Goal: Information Seeking & Learning: Learn about a topic

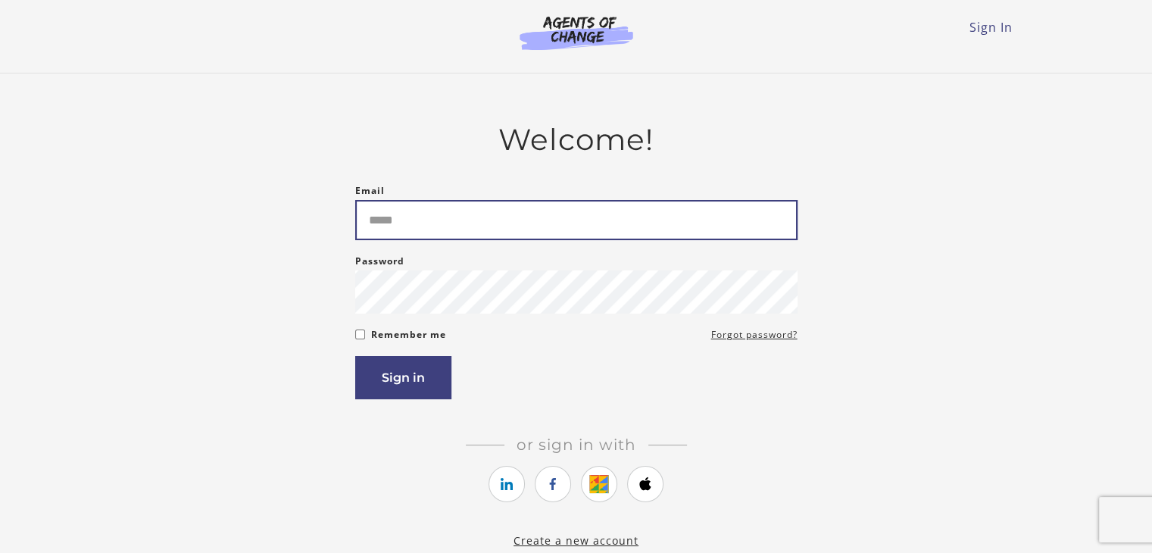
click at [507, 228] on input "Email" at bounding box center [576, 220] width 442 height 40
type input "**********"
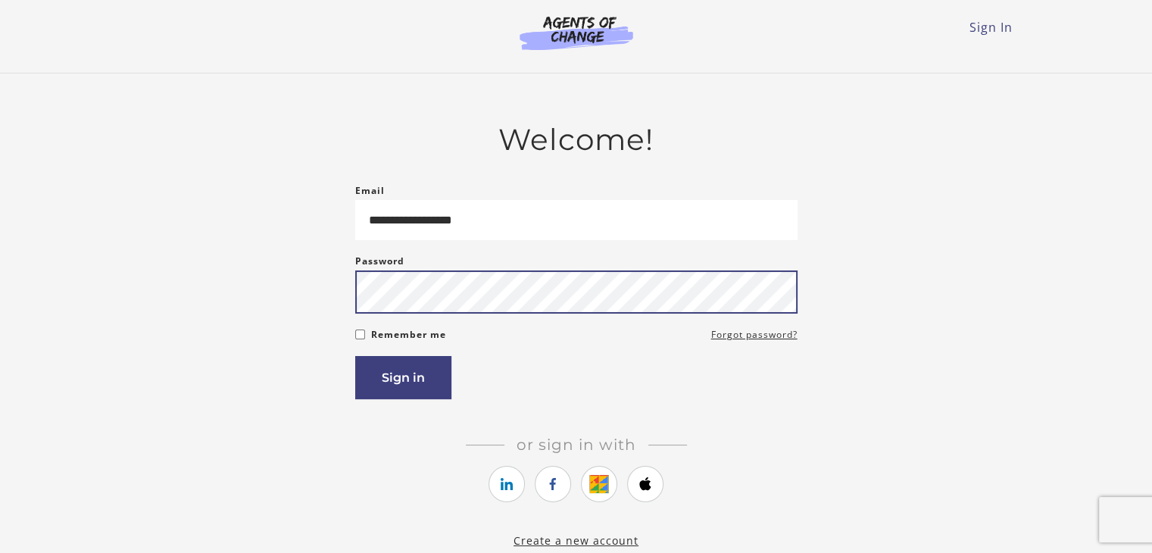
click at [355, 356] on button "Sign in" at bounding box center [403, 377] width 96 height 43
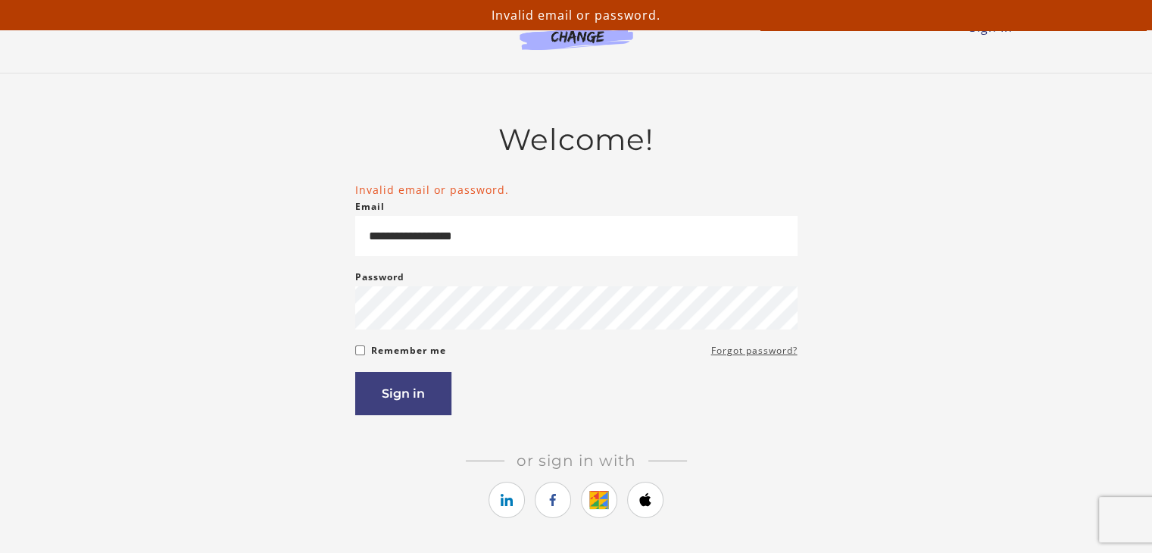
click at [741, 358] on link "Forgot password?" at bounding box center [754, 350] width 86 height 18
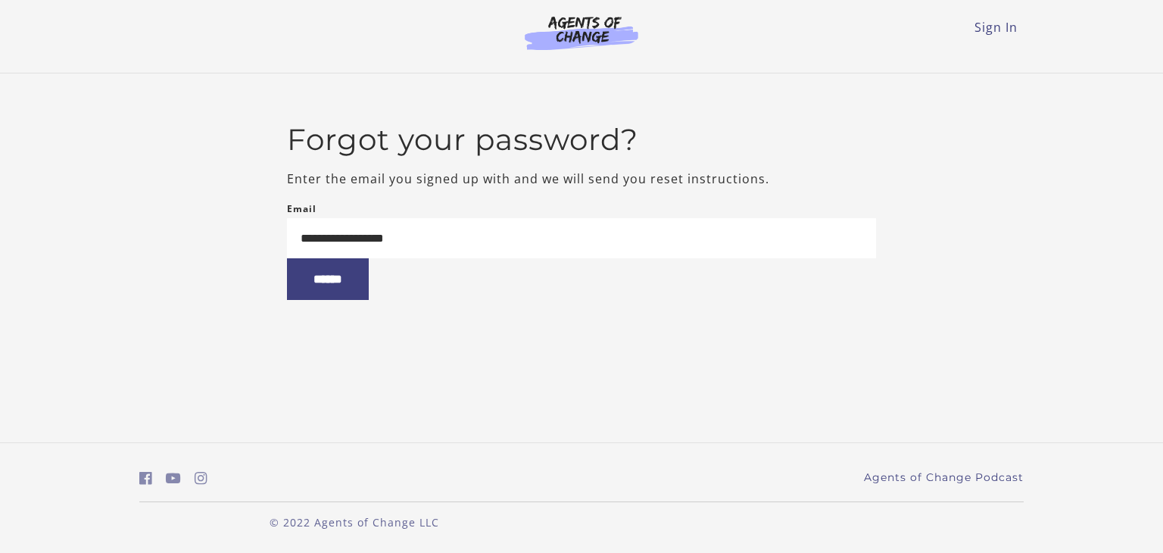
type input "**********"
click at [287, 258] on input "******" at bounding box center [328, 279] width 82 height 42
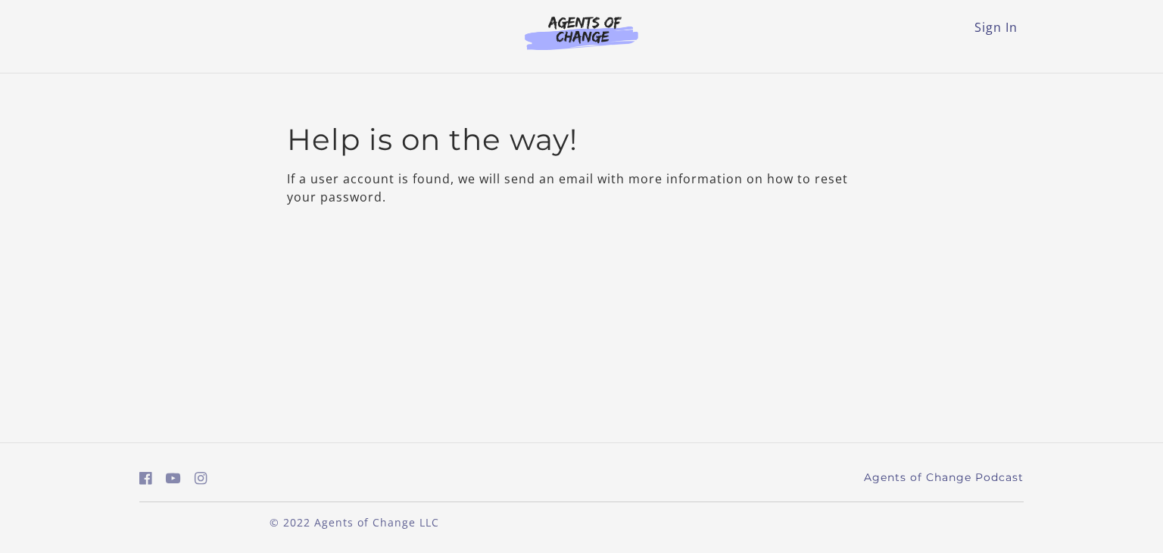
click at [576, 22] on img at bounding box center [581, 32] width 145 height 35
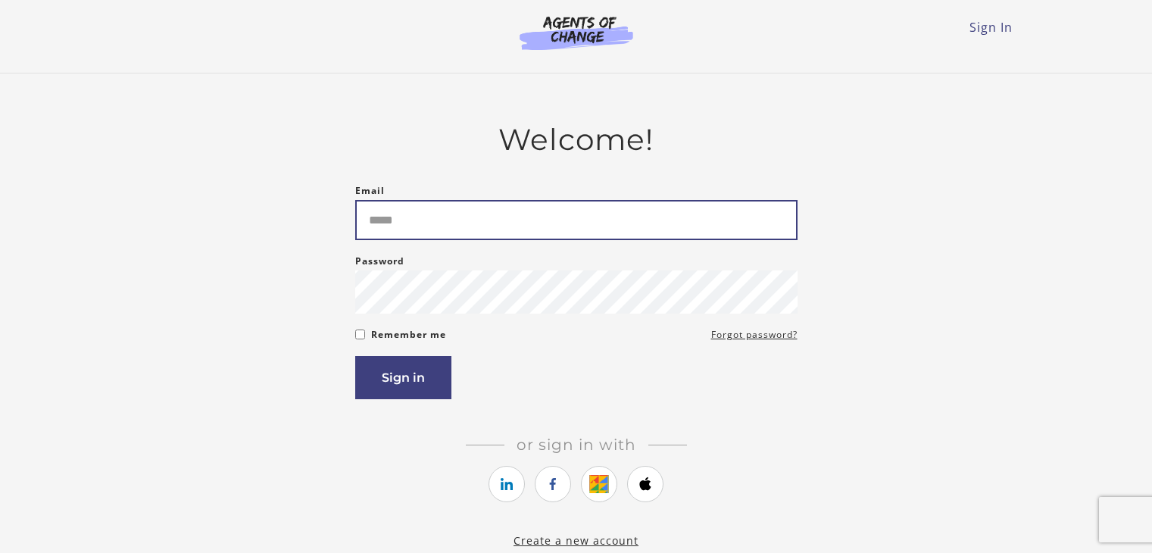
click at [455, 213] on input "Email" at bounding box center [576, 220] width 442 height 40
type input "**********"
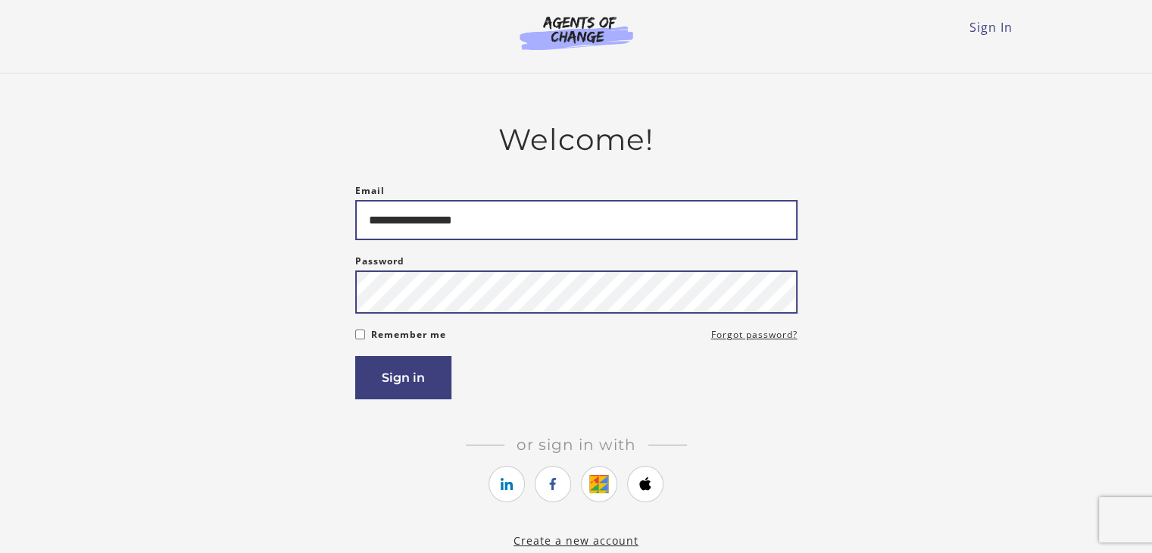
click at [355, 356] on button "Sign in" at bounding box center [403, 377] width 96 height 43
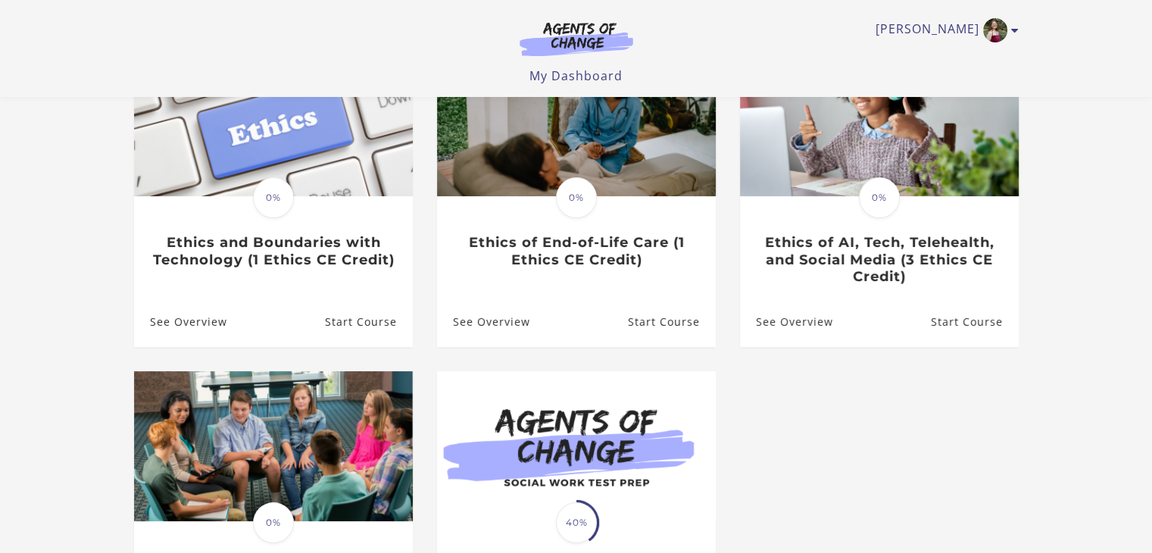
scroll to position [175, 0]
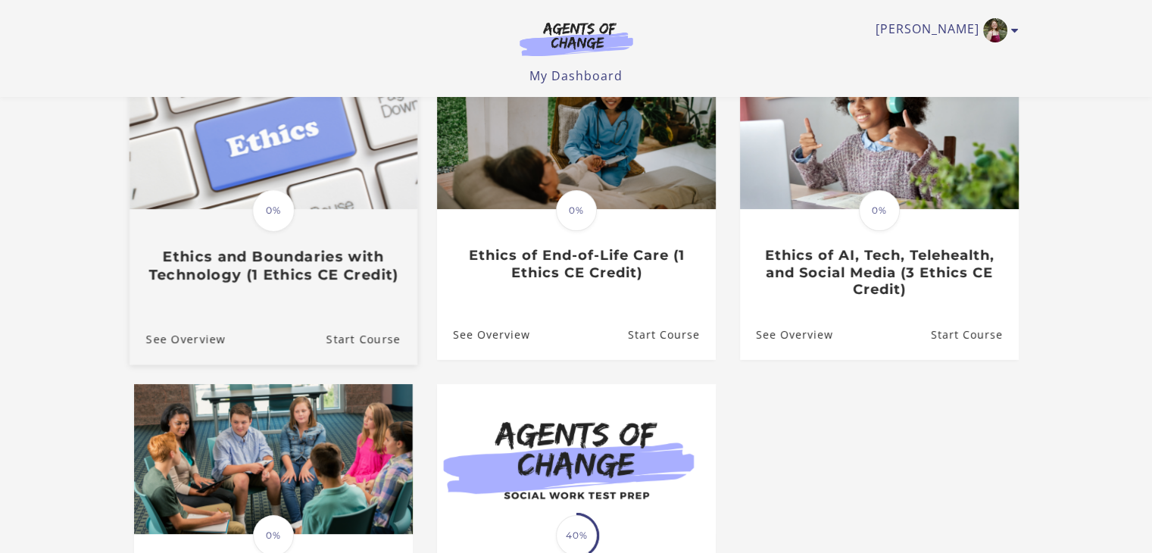
click at [297, 274] on h3 "Ethics and Boundaries with Technology (1 Ethics CE Credit)" at bounding box center [272, 265] width 254 height 35
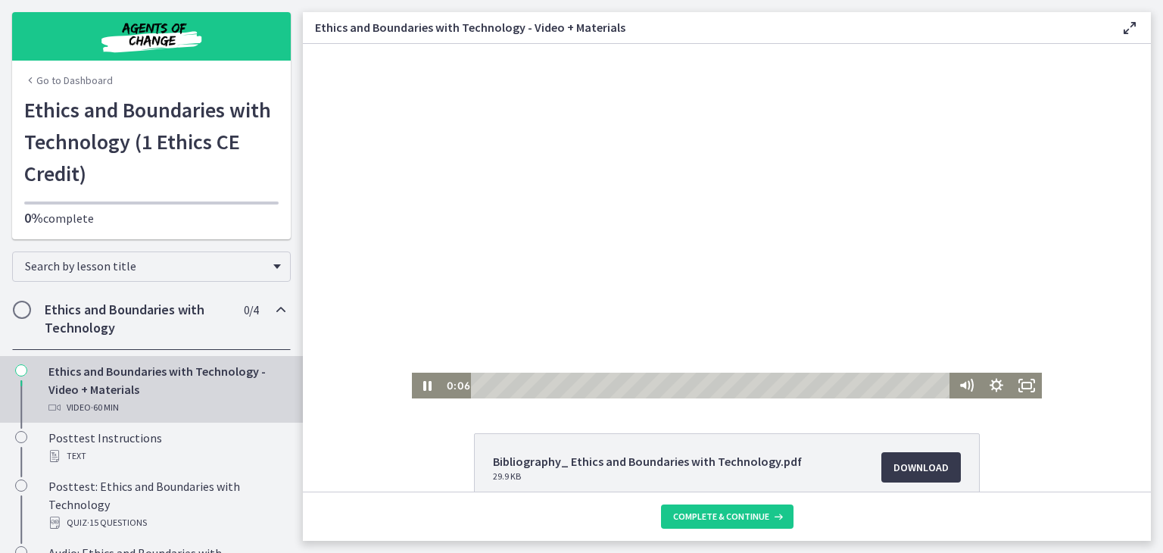
click at [523, 367] on div at bounding box center [727, 221] width 630 height 354
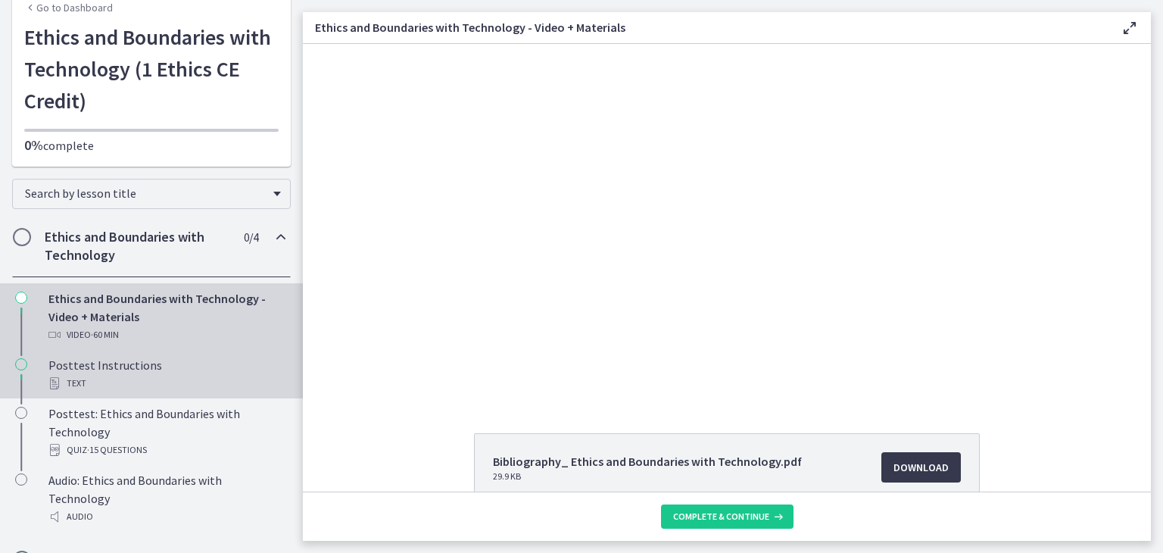
scroll to position [101, 0]
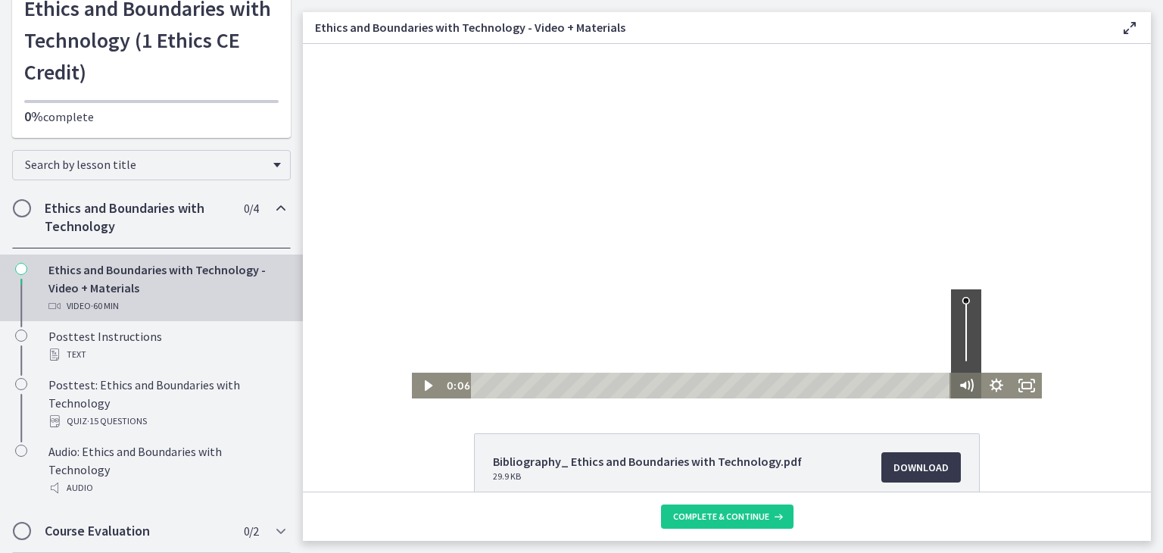
click at [960, 386] on icon "Mute" at bounding box center [963, 386] width 6 height 8
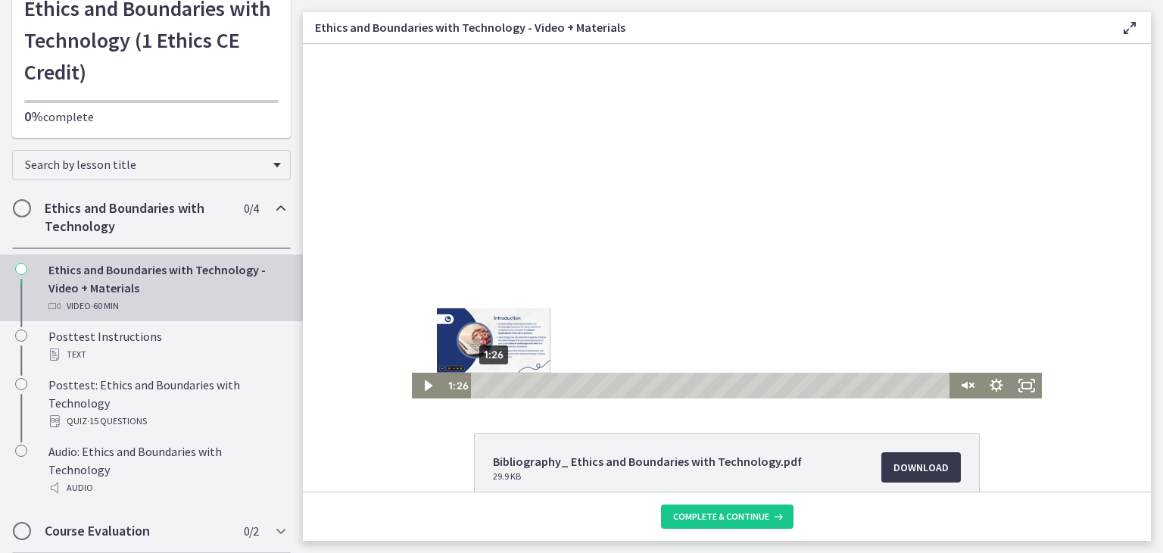
drag, startPoint x: 475, startPoint y: 382, endPoint x: 488, endPoint y: 385, distance: 12.5
click at [489, 385] on div "Playbar" at bounding box center [493, 385] width 8 height 8
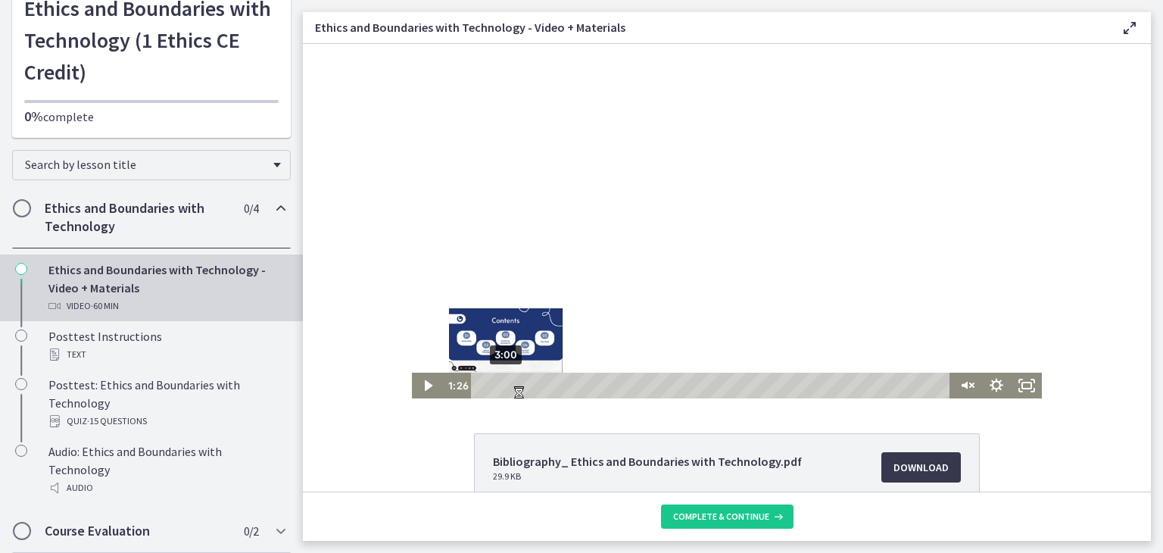
click at [500, 385] on div "3:00" at bounding box center [712, 386] width 461 height 26
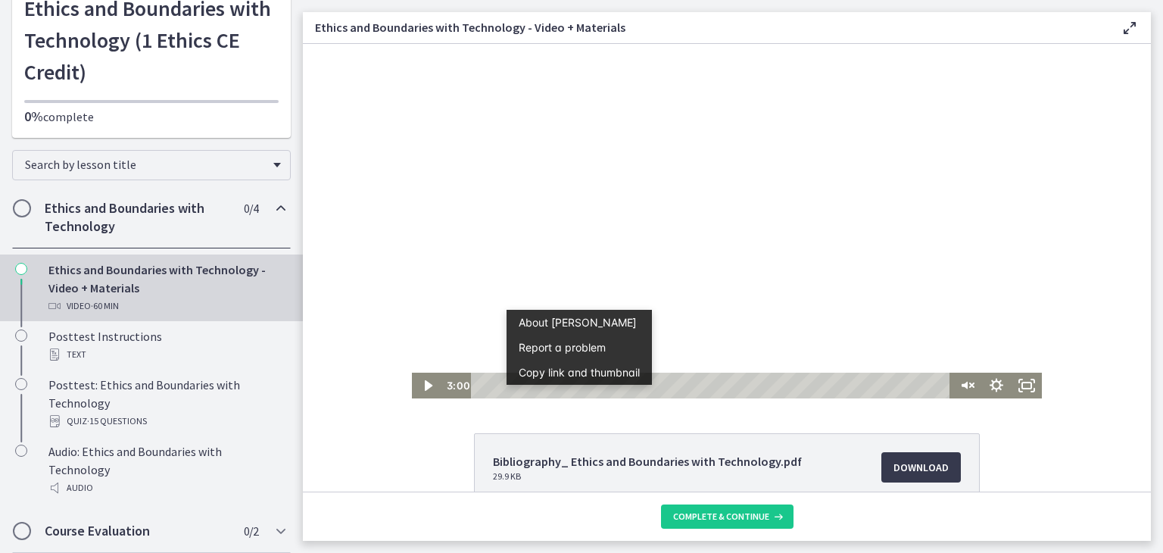
click at [342, 263] on div "Click for sound @keyframes VOLUME_SMALL_WAVE_FLASH { 0% { opacity: 0; } 33% { o…" at bounding box center [727, 221] width 848 height 354
click at [507, 383] on button "Copy link and thumbnail" at bounding box center [579, 372] width 145 height 25
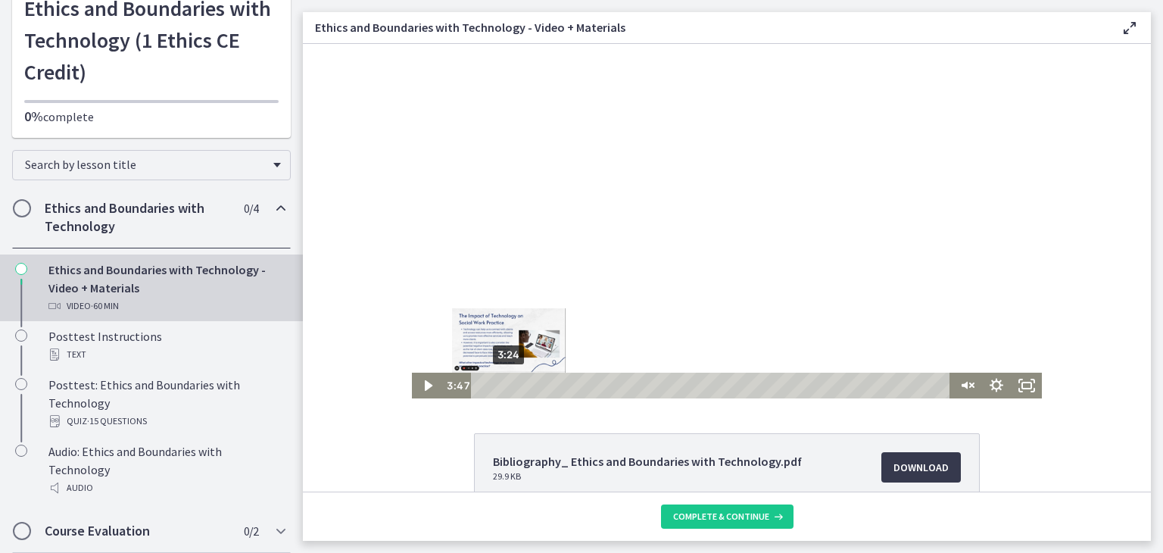
click at [506, 383] on div "3:24" at bounding box center [712, 386] width 461 height 26
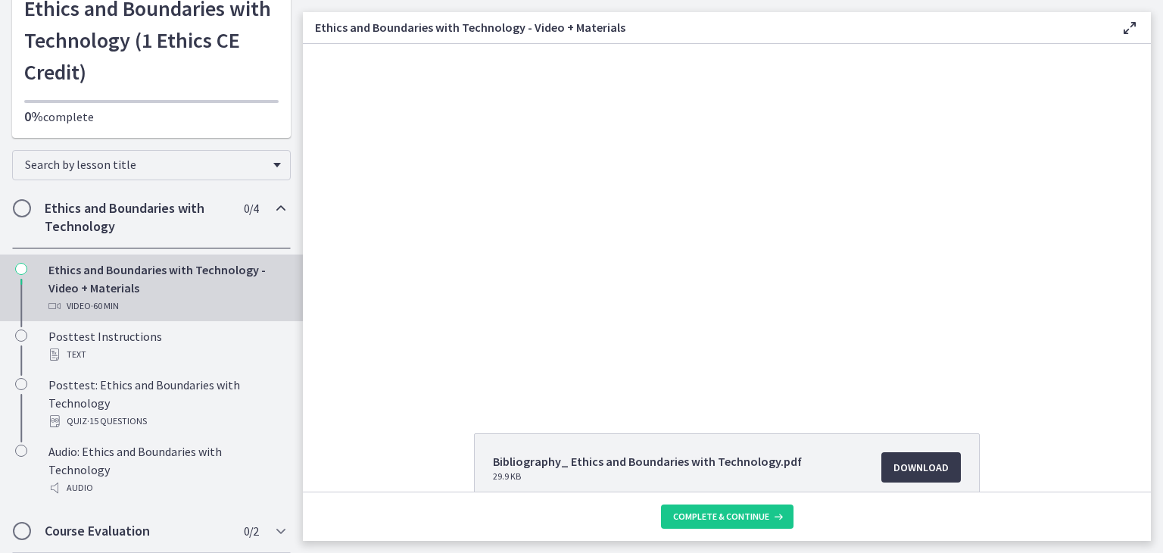
click at [365, 214] on div "Click for sound @keyframes VOLUME_SMALL_WAVE_FLASH { 0% { opacity: 0; } 33% { o…" at bounding box center [727, 221] width 848 height 354
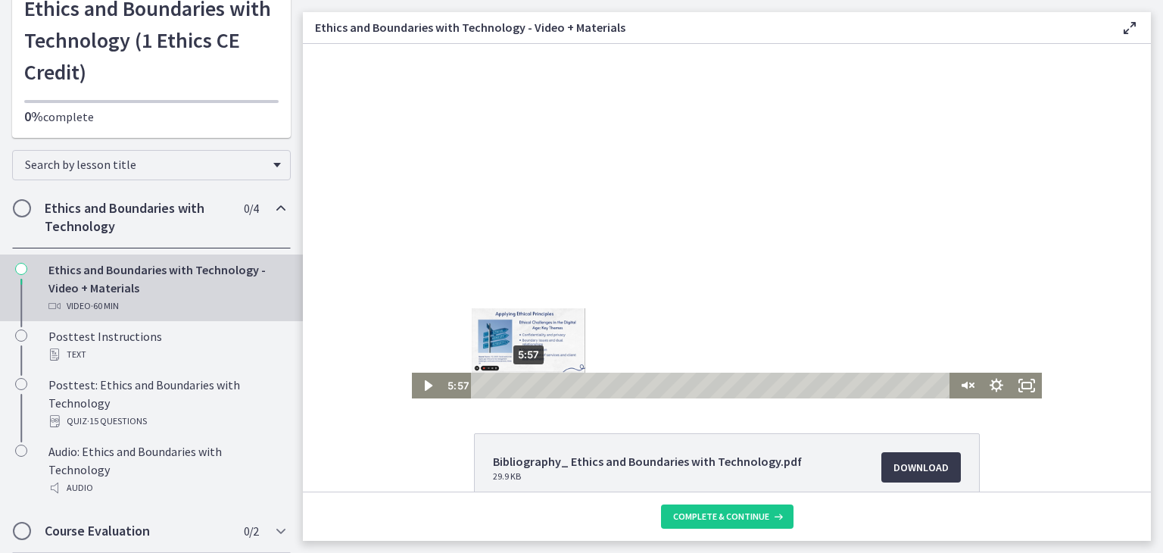
click at [522, 385] on div "5:57" at bounding box center [712, 386] width 461 height 26
click at [533, 385] on div "7:19" at bounding box center [712, 386] width 461 height 26
click at [545, 384] on div "8:53" at bounding box center [712, 386] width 461 height 26
click at [555, 382] on div "10:10" at bounding box center [712, 386] width 461 height 26
click at [569, 388] on div "12:02" at bounding box center [712, 386] width 461 height 26
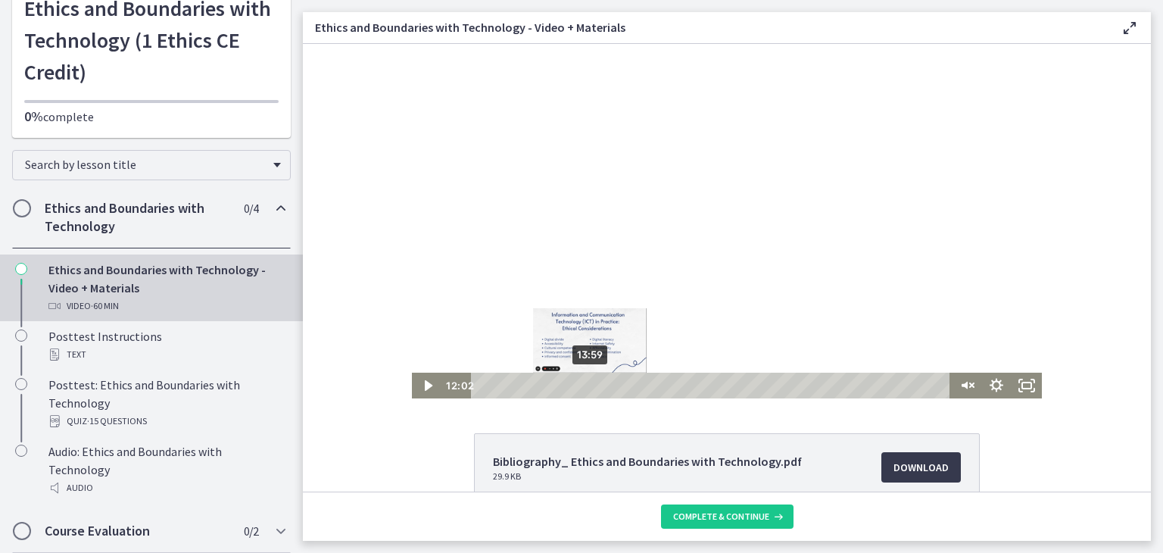
click at [585, 385] on div "13:59" at bounding box center [712, 386] width 461 height 26
click at [921, 469] on span "Download Opens in a new window" at bounding box center [920, 467] width 55 height 18
